Goal: Find contact information: Obtain details needed to contact an individual or organization

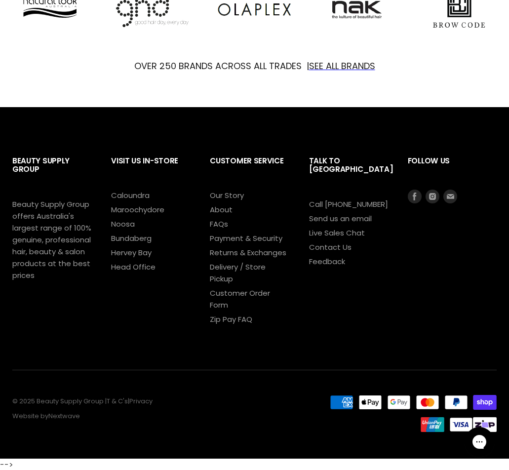
scroll to position [969, 0]
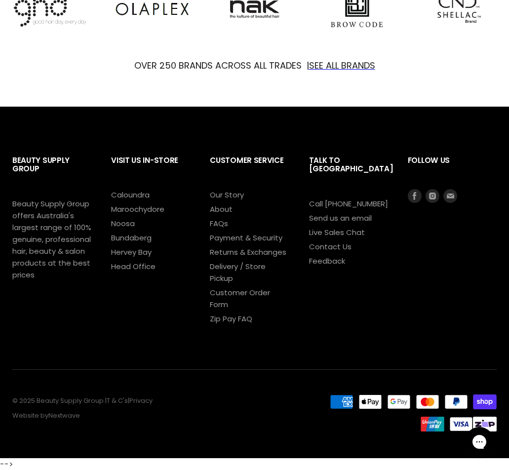
drag, startPoint x: 35, startPoint y: 399, endPoint x: 105, endPoint y: 400, distance: 69.6
click at [105, 400] on p "© 2025 Beauty Supply Group | T & C's | Privacy Website by Nextwave" at bounding box center [154, 408] width 284 height 22
copy p "Beauty Supply Group"
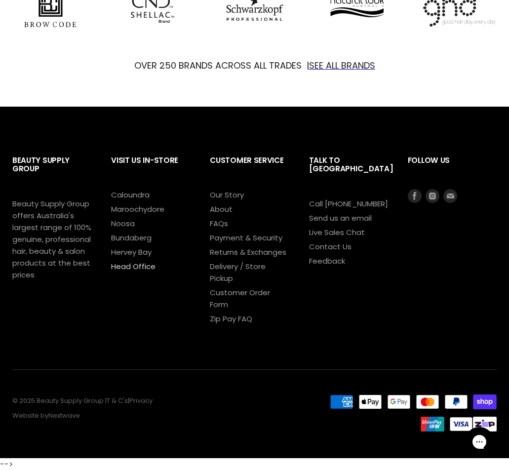
click at [128, 266] on link "Head Office" at bounding box center [133, 266] width 44 height 10
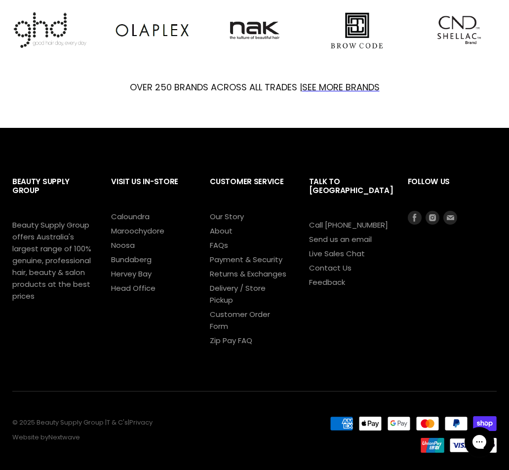
scroll to position [507, 0]
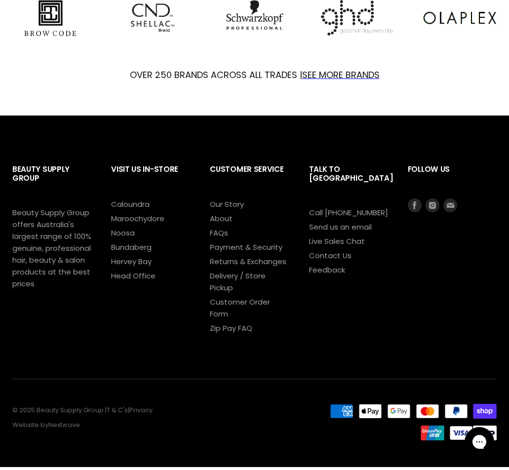
drag, startPoint x: 37, startPoint y: 411, endPoint x: 103, endPoint y: 406, distance: 66.3
click at [103, 406] on p "© 2025 Beauty Supply Group | T & C's | Privacy Website by Nextwave" at bounding box center [154, 417] width 284 height 22
copy p "Beauty Supply Group"
drag, startPoint x: 376, startPoint y: 203, endPoint x: 325, endPoint y: 204, distance: 50.8
click at [325, 207] on li "Call [PHONE_NUMBER]" at bounding box center [348, 213] width 79 height 12
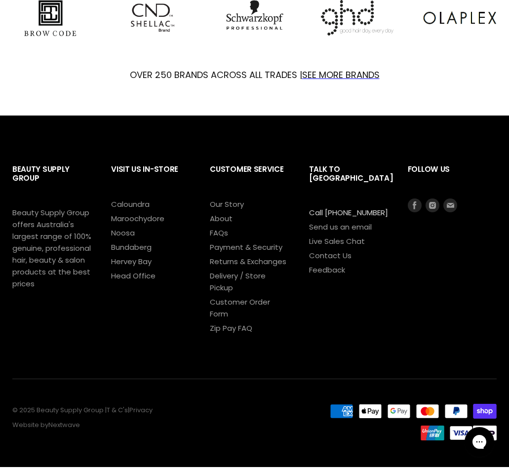
copy link "1300 241 258"
click at [228, 276] on link "Delivery / Store Pickup" at bounding box center [238, 281] width 56 height 22
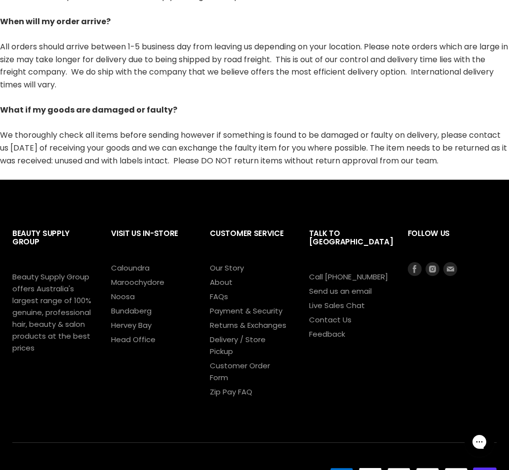
scroll to position [651, 0]
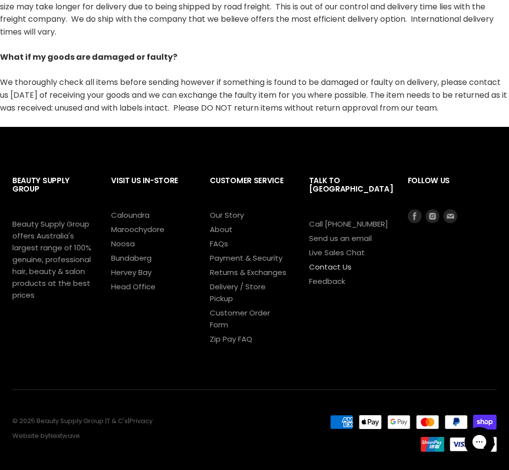
click at [321, 261] on link "Contact Us" at bounding box center [330, 266] width 42 height 10
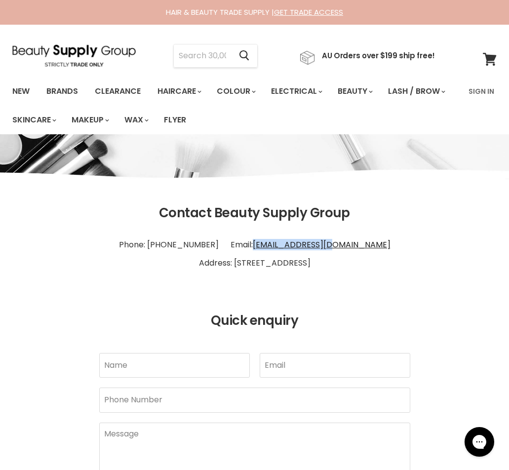
drag, startPoint x: 357, startPoint y: 244, endPoint x: 271, endPoint y: 244, distance: 85.3
click at [271, 244] on p "Phone: 1300 241 258 Email: info@bsghq.com.au Address: 60 Aerodrome Rd Maroochyd…" at bounding box center [254, 253] width 484 height 45
copy link "info@bsghq.com.au"
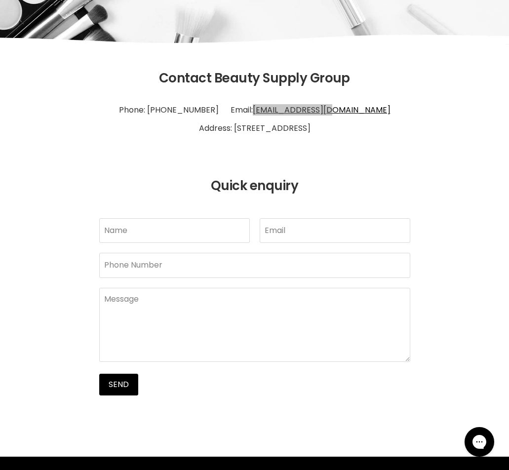
scroll to position [473, 0]
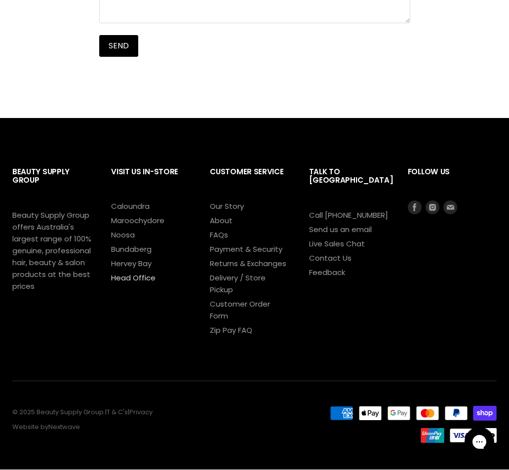
click at [127, 276] on link "Head Office" at bounding box center [133, 277] width 44 height 10
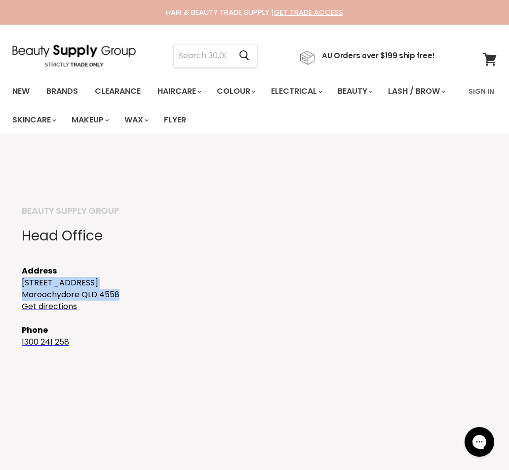
drag, startPoint x: 127, startPoint y: 296, endPoint x: 15, endPoint y: 282, distance: 112.4
click at [15, 282] on div "BEAUTY SUPPLY GROUP Head Office Address [STREET_ADDRESS] Get directions Phone […" at bounding box center [254, 307] width 509 height 347
copy div "[STREET_ADDRESS]"
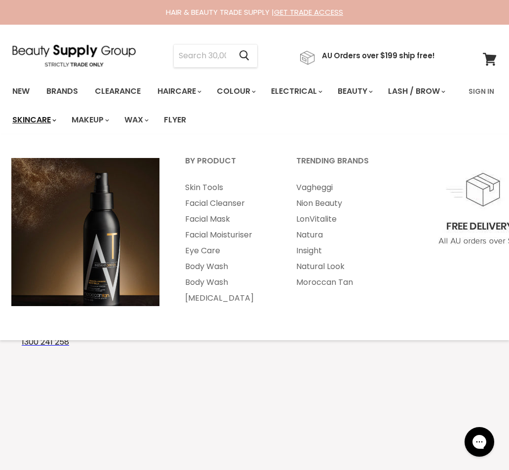
click at [56, 119] on icon "Main menu" at bounding box center [54, 120] width 4 height 3
